Goal: Task Accomplishment & Management: Manage account settings

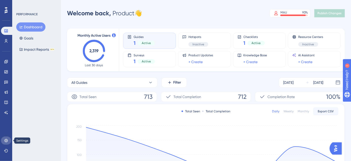
click at [8, 137] on link at bounding box center [6, 140] width 10 height 8
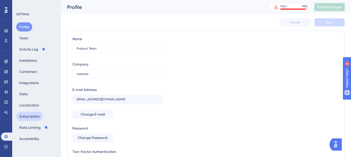
click at [33, 116] on button "Subscription" at bounding box center [29, 116] width 26 height 9
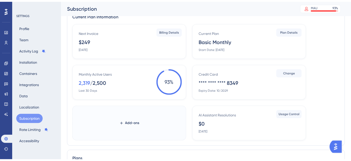
scroll to position [23, 0]
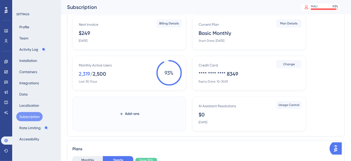
click at [131, 106] on label "Add-ons" at bounding box center [129, 113] width 114 height 35
click at [131, 109] on button "Add-ons" at bounding box center [129, 113] width 36 height 9
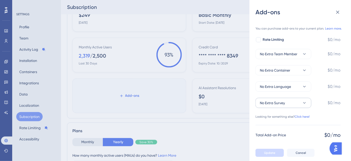
scroll to position [46, 0]
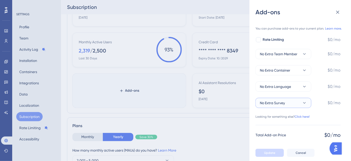
click at [286, 102] on button "No Extra Survey" at bounding box center [284, 103] width 56 height 10
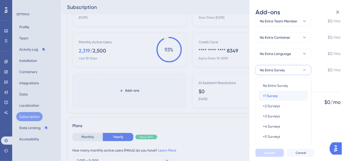
click at [275, 94] on span "+1 Survey" at bounding box center [270, 96] width 15 height 6
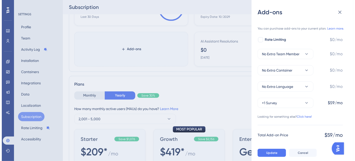
scroll to position [92, 0]
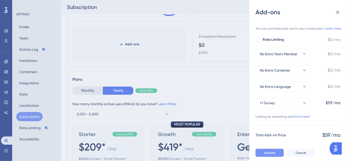
click at [271, 151] on span "Update" at bounding box center [269, 152] width 11 height 4
